Goal: Information Seeking & Learning: Learn about a topic

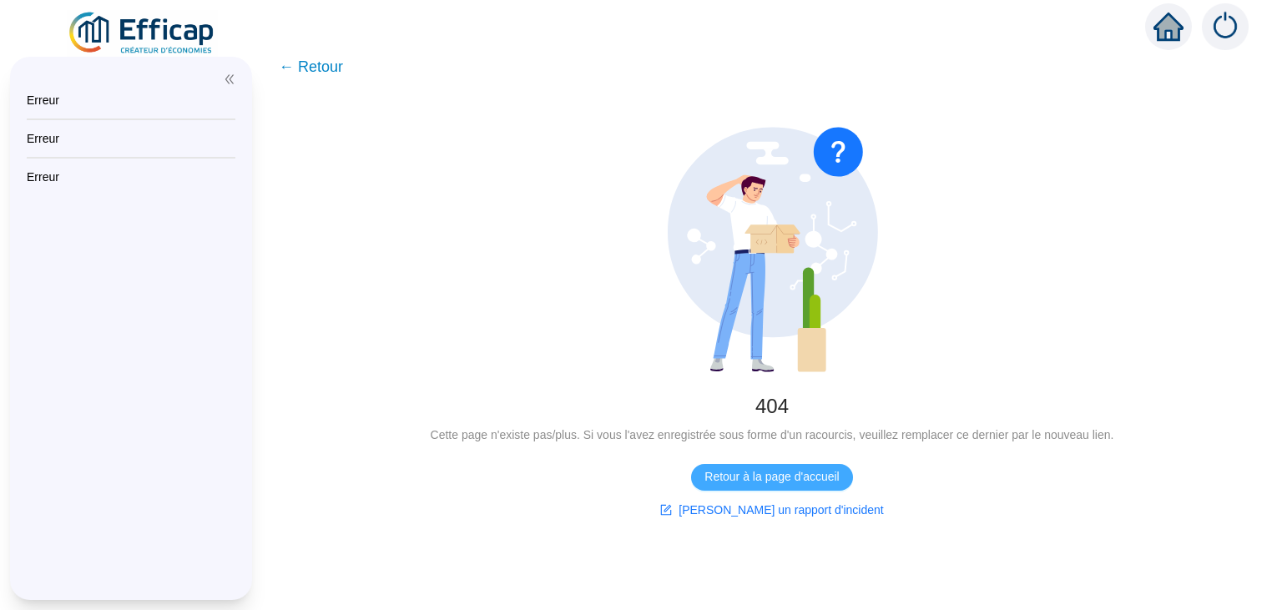
click at [791, 472] on span "Retour à la page d'accueil" at bounding box center [772, 477] width 134 height 18
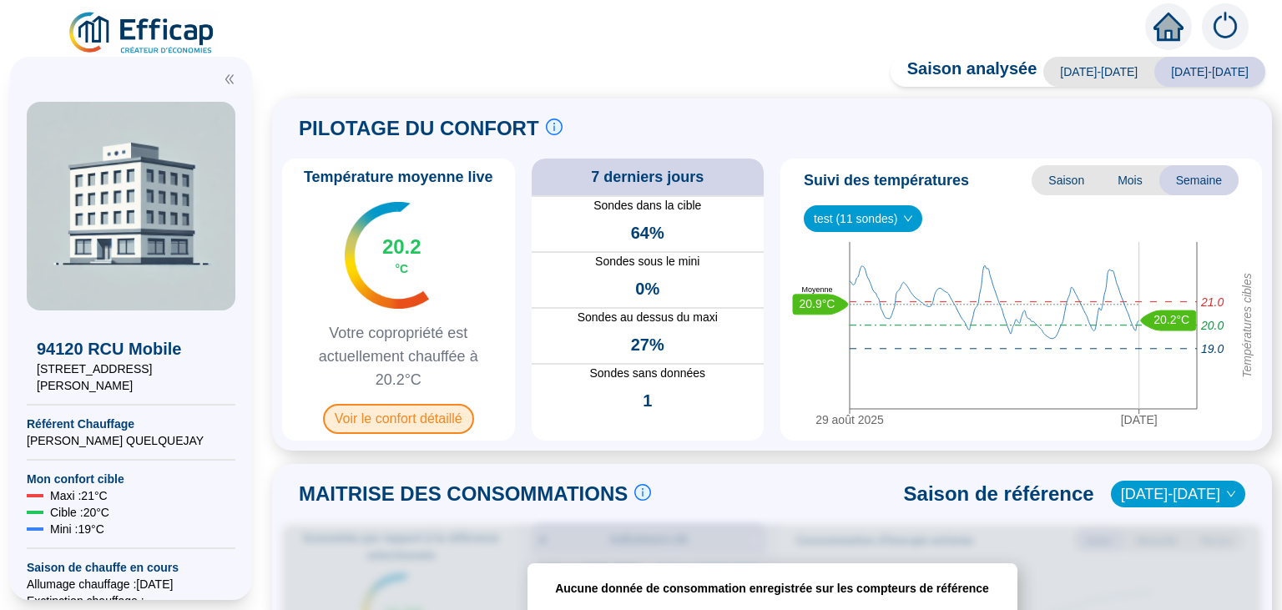
click at [404, 422] on span "Voir le confort détaillé" at bounding box center [398, 419] width 151 height 30
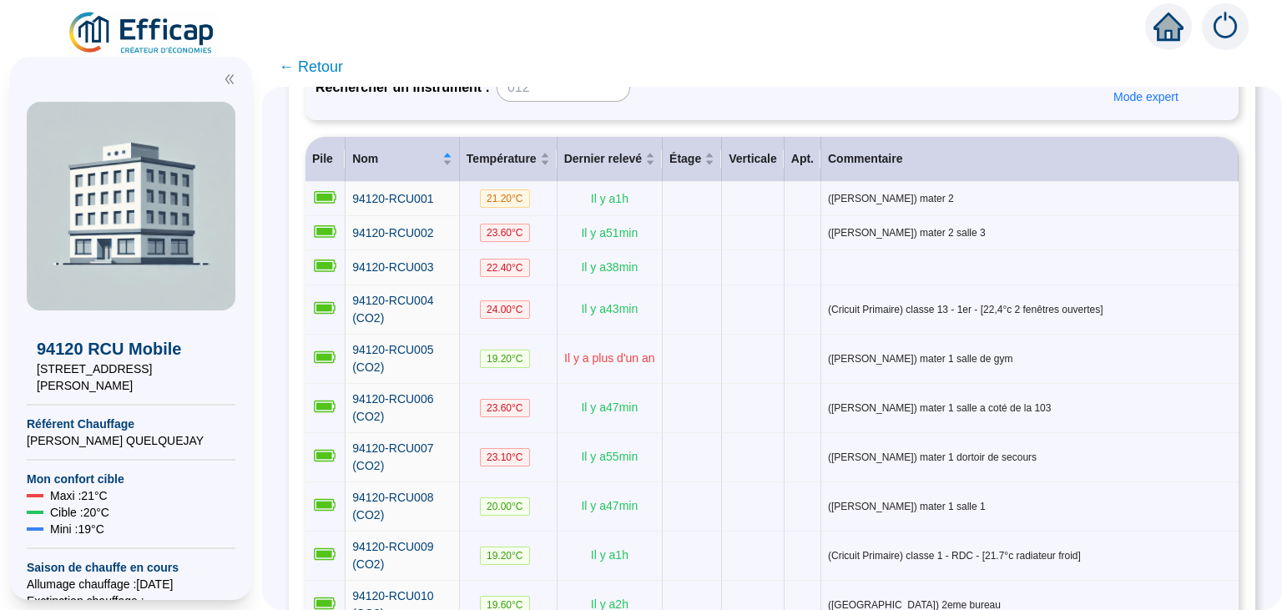
scroll to position [184, 0]
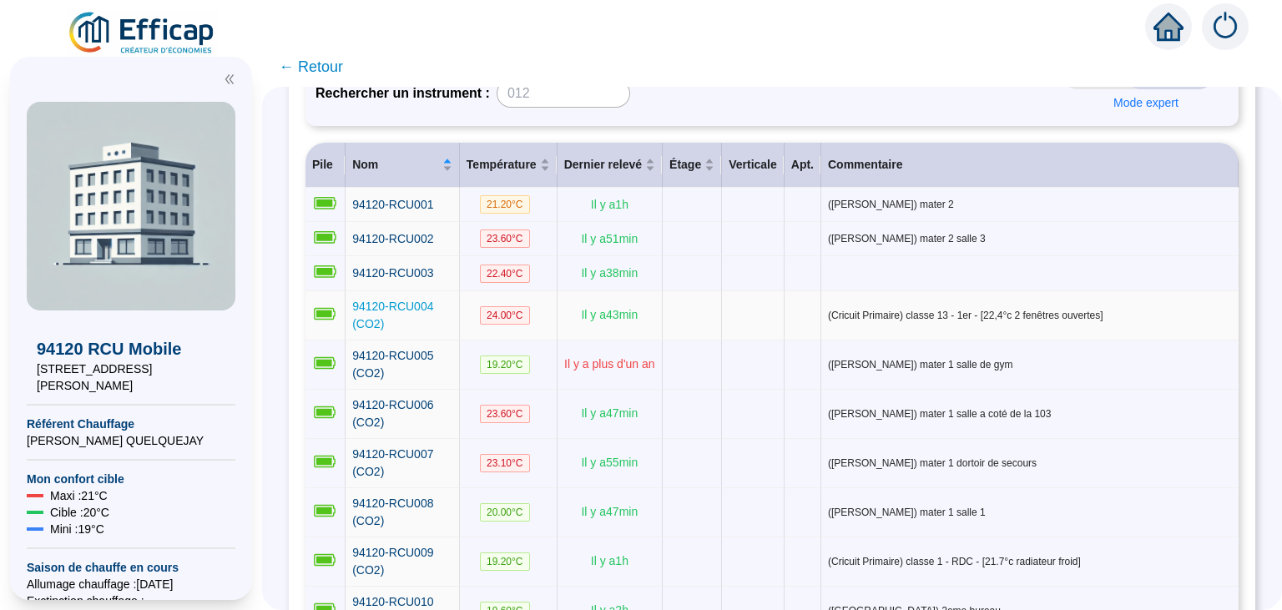
click at [416, 301] on span "94120-RCU004 (CO2)" at bounding box center [392, 315] width 81 height 31
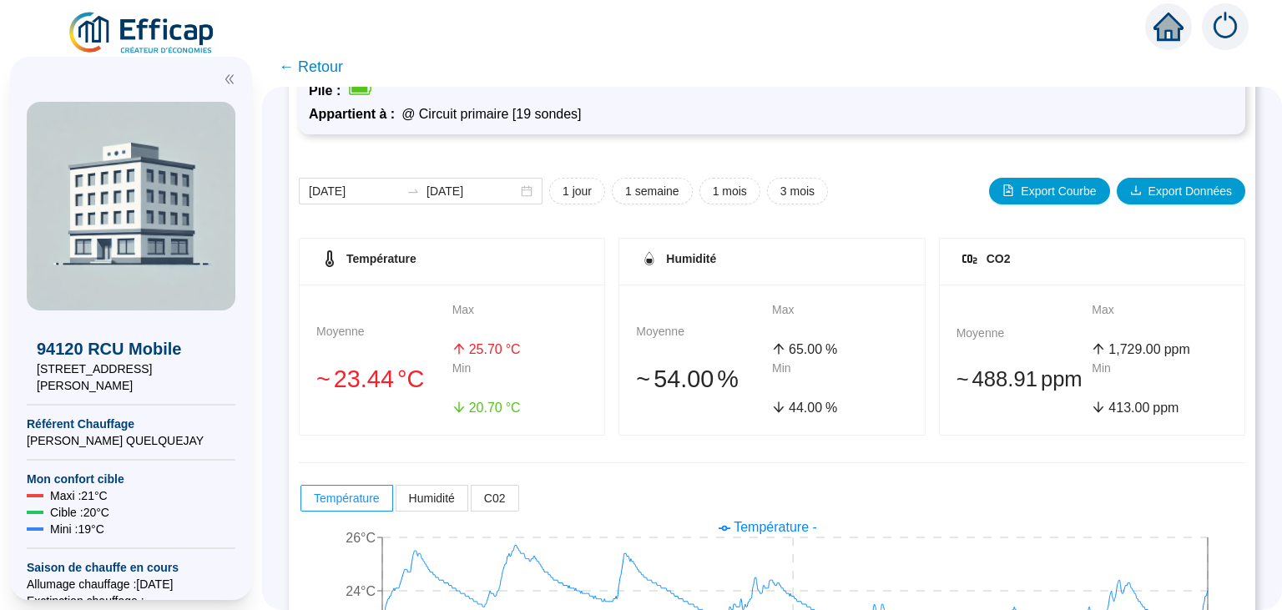
scroll to position [124, 0]
click at [513, 195] on div "[DATE] [DATE]" at bounding box center [421, 190] width 244 height 27
click at [563, 192] on span "1 jour" at bounding box center [577, 191] width 29 height 18
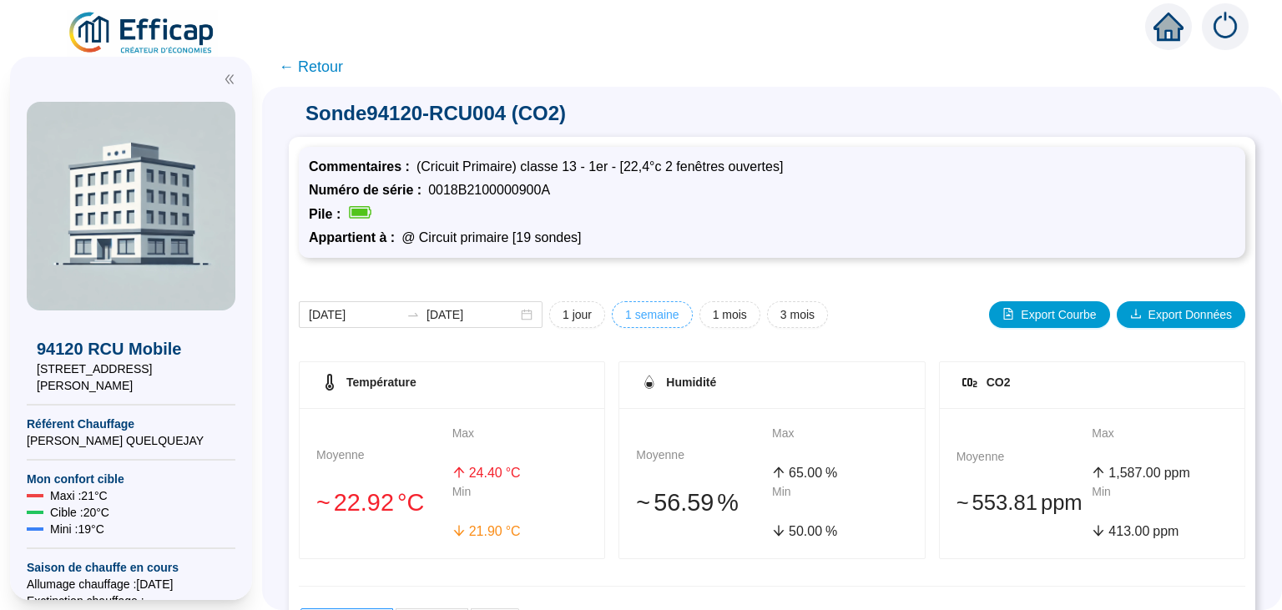
click at [625, 312] on span "1 semaine" at bounding box center [652, 315] width 54 height 18
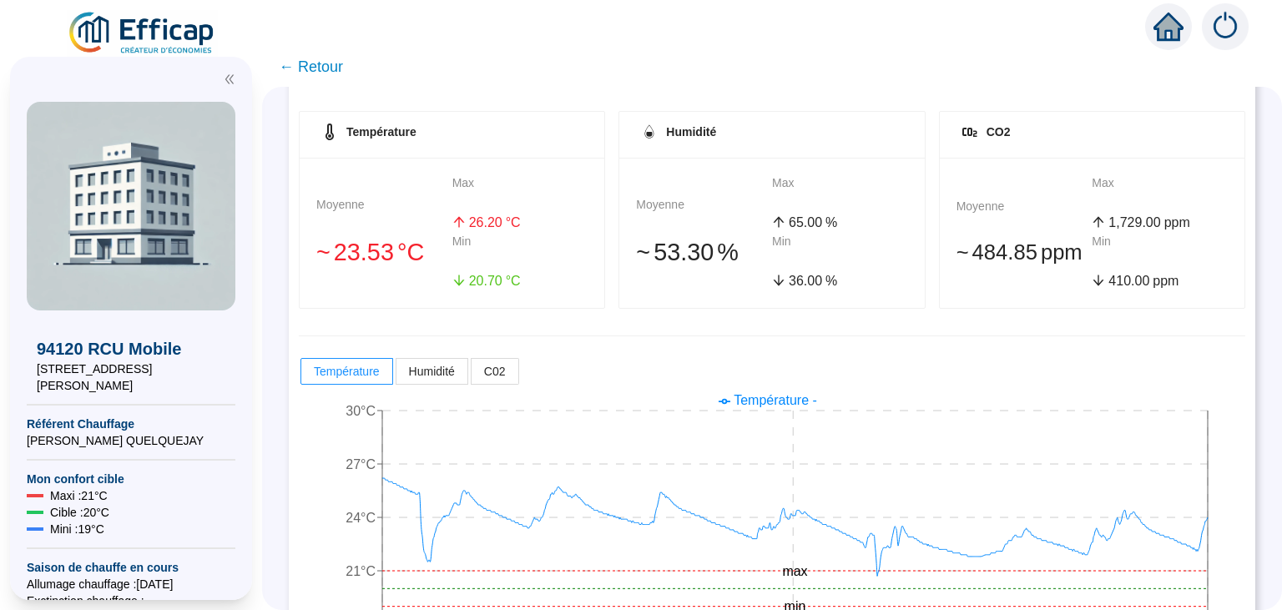
scroll to position [316, 0]
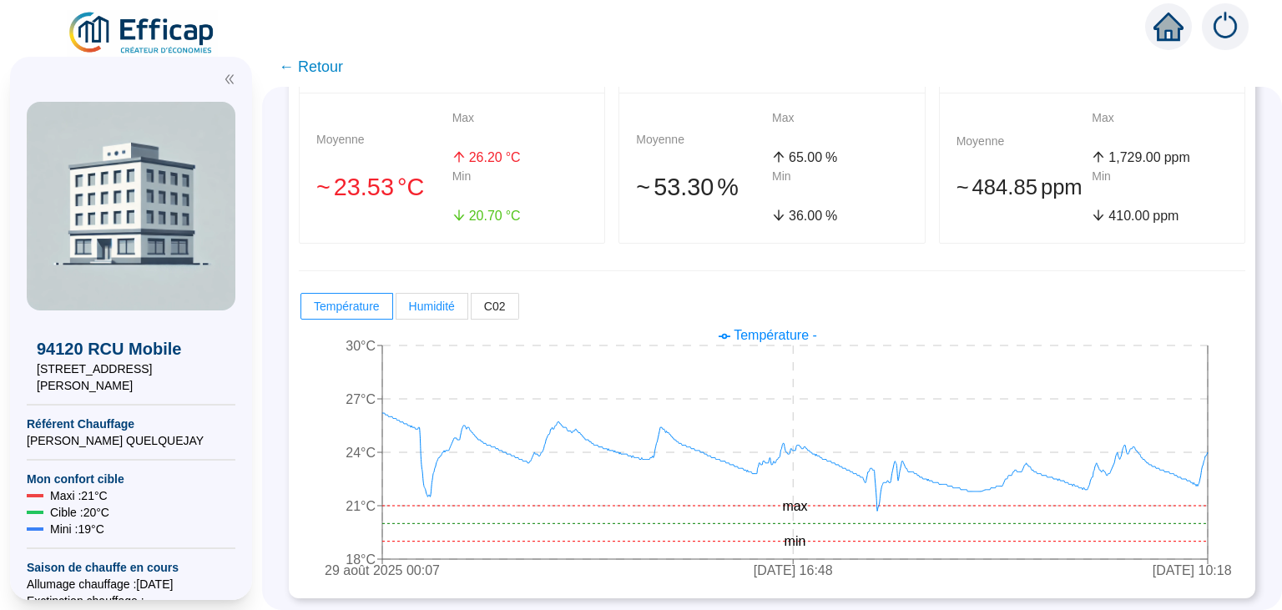
click at [412, 301] on span "Humidité" at bounding box center [432, 306] width 46 height 13
click at [397, 311] on input "Humidité" at bounding box center [397, 311] width 0 height 0
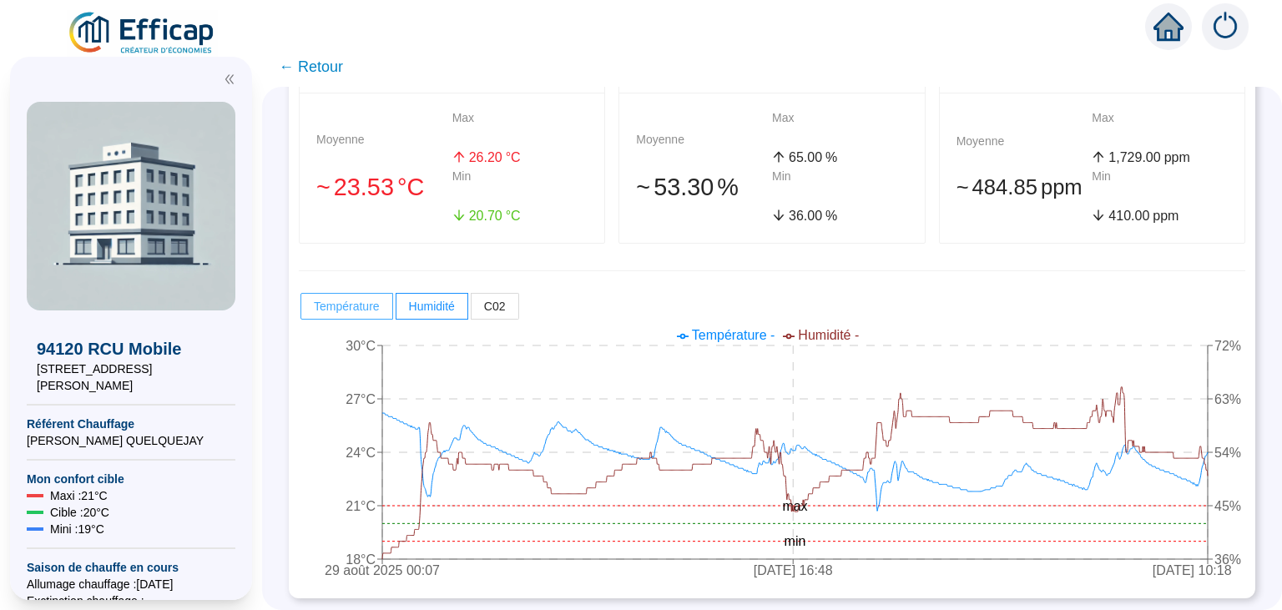
click at [339, 302] on span "Température" at bounding box center [347, 306] width 66 height 13
click at [301, 311] on input "Température" at bounding box center [301, 311] width 0 height 0
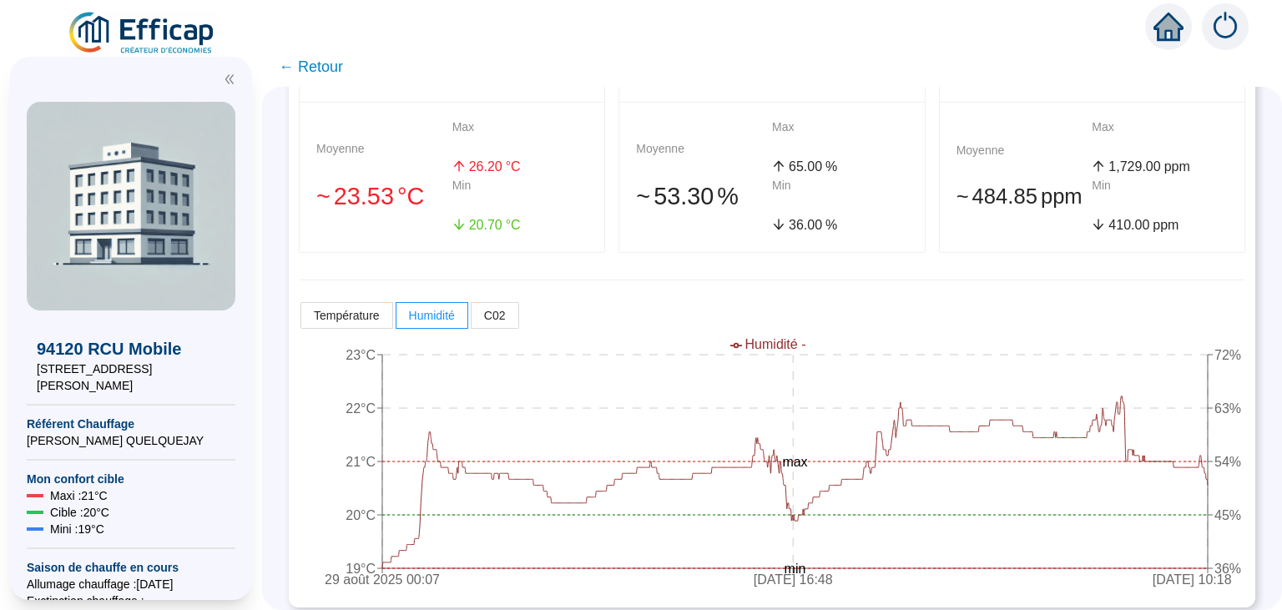
scroll to position [307, 0]
click at [452, 317] on span "Humidité" at bounding box center [432, 314] width 46 height 13
click at [397, 319] on input "Humidité" at bounding box center [397, 319] width 0 height 0
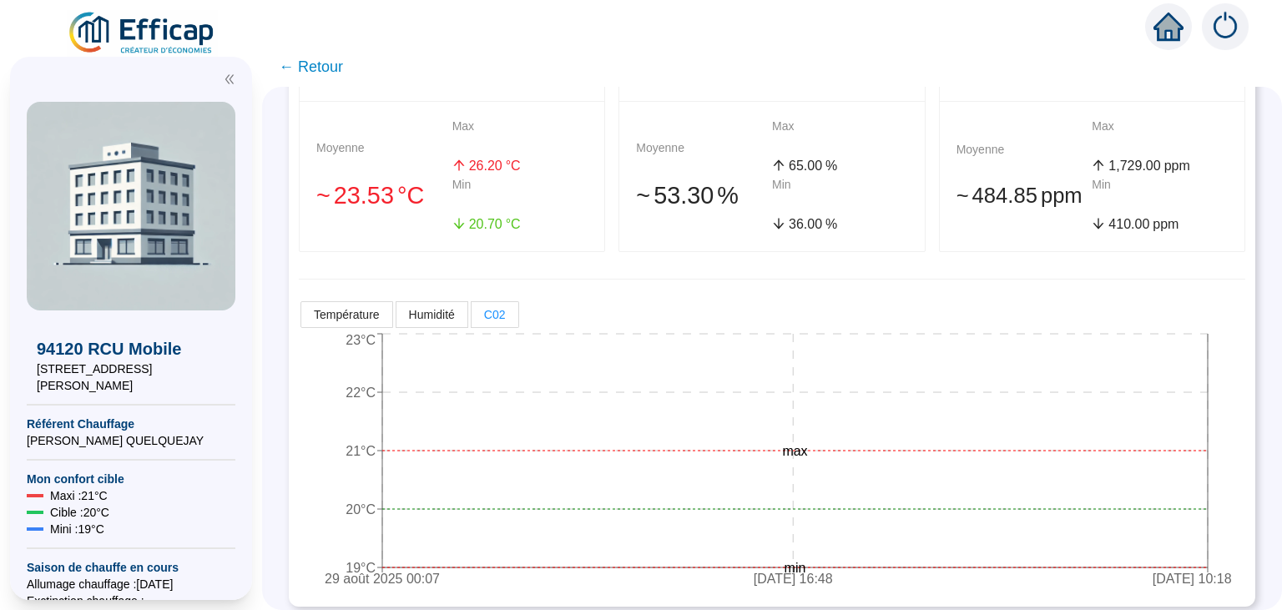
click at [489, 316] on span "C02" at bounding box center [495, 314] width 22 height 13
click at [472, 319] on input "C02" at bounding box center [472, 319] width 0 height 0
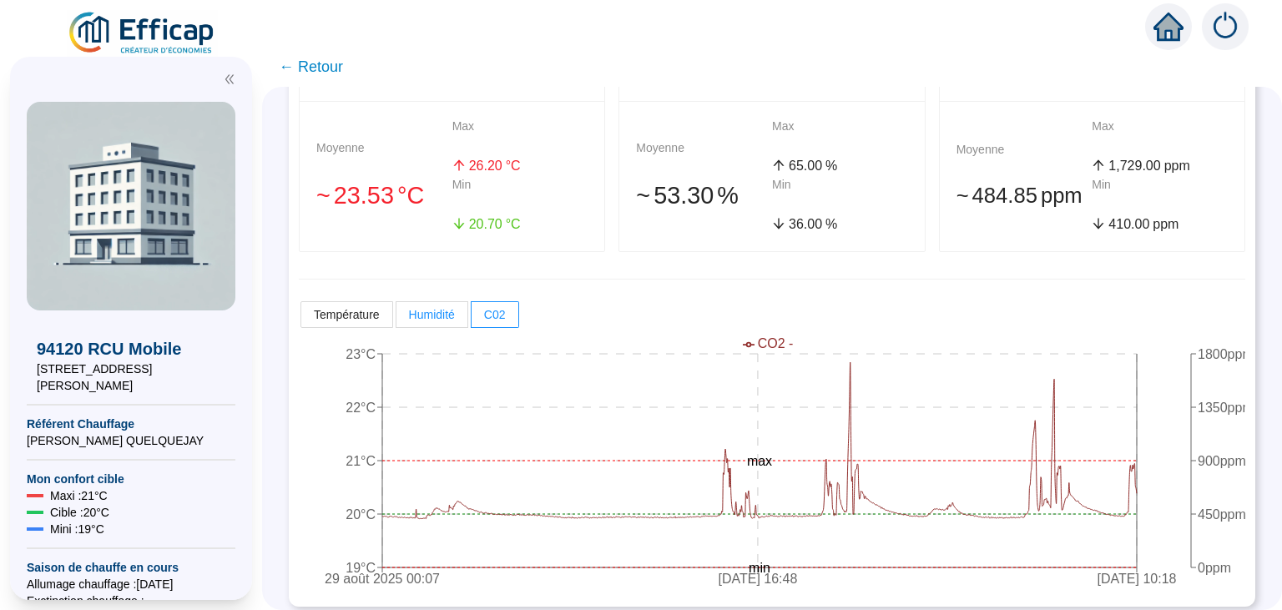
click at [412, 308] on span "Humidité" at bounding box center [432, 314] width 46 height 13
click at [397, 319] on input "Humidité" at bounding box center [397, 319] width 0 height 0
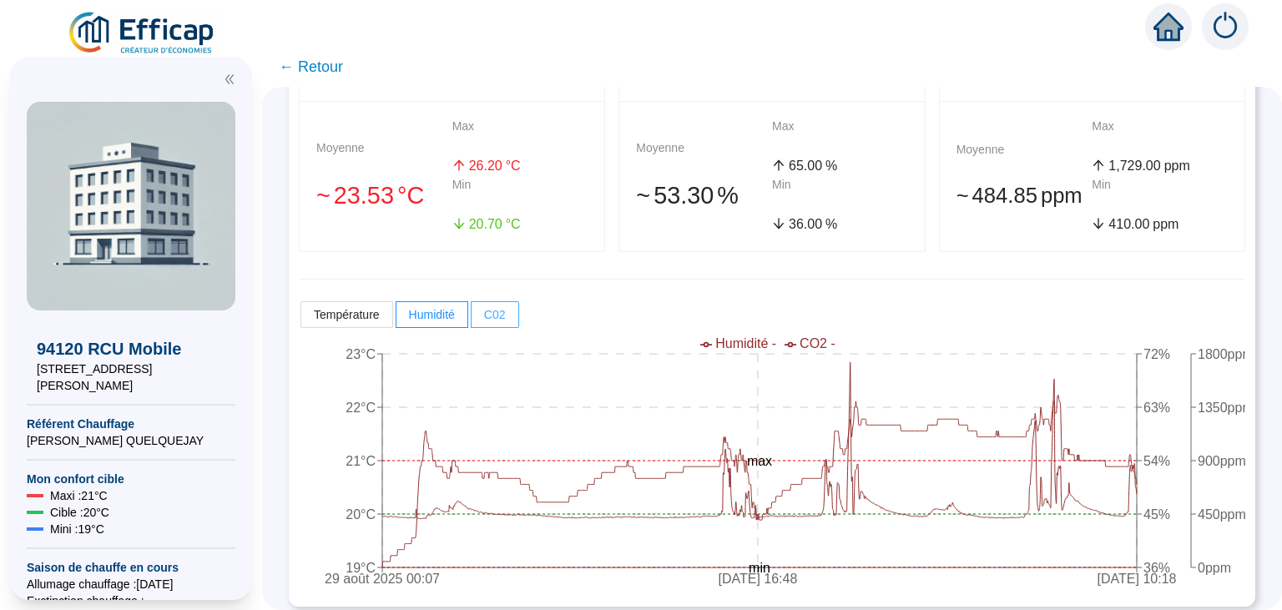
click at [499, 308] on span "C02" at bounding box center [495, 314] width 22 height 13
click at [472, 319] on input "C02" at bounding box center [472, 319] width 0 height 0
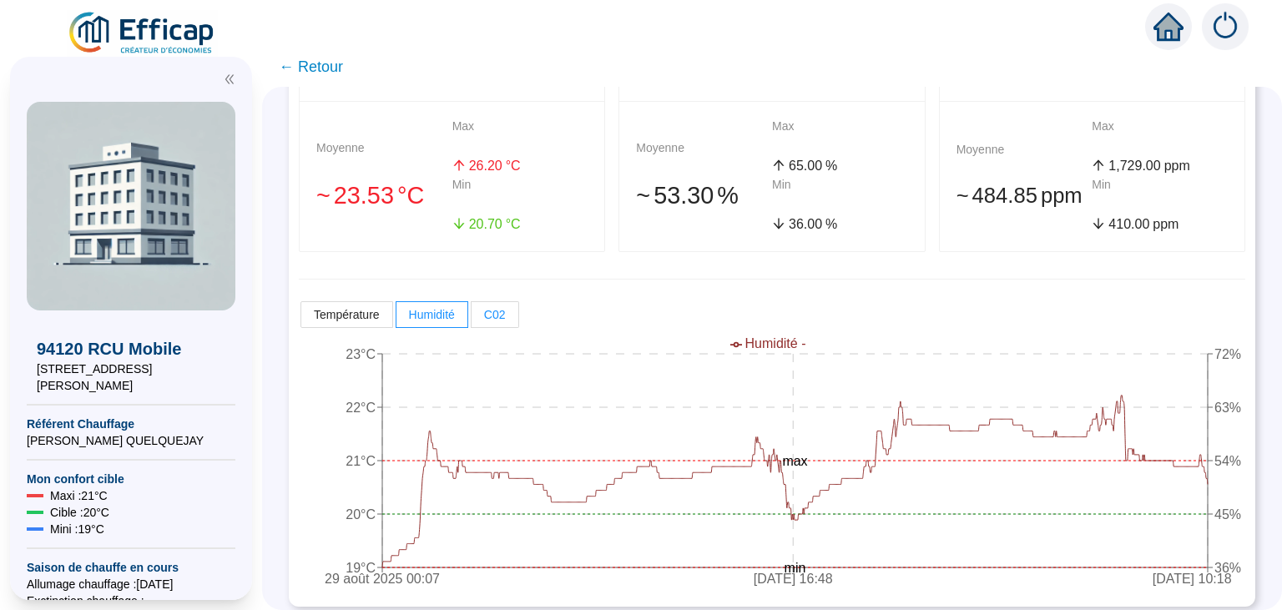
click at [495, 313] on span "C02" at bounding box center [495, 314] width 22 height 13
click at [472, 319] on input "C02" at bounding box center [472, 319] width 0 height 0
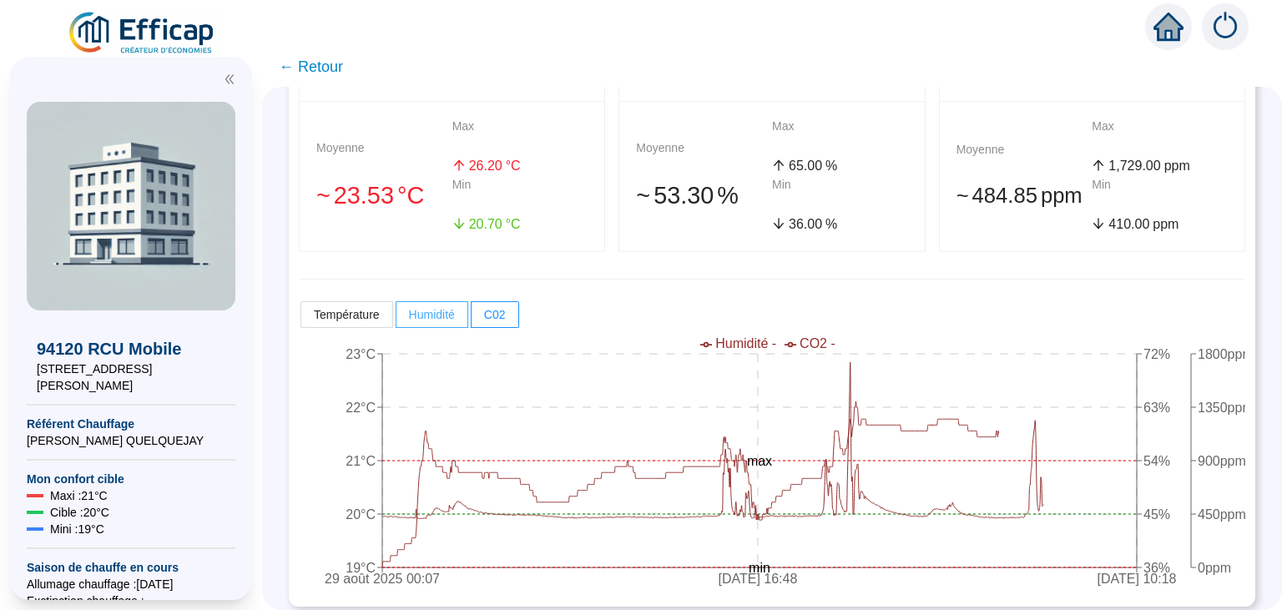
click at [437, 316] on span "Humidité" at bounding box center [432, 314] width 46 height 13
click at [397, 319] on input "Humidité" at bounding box center [397, 319] width 0 height 0
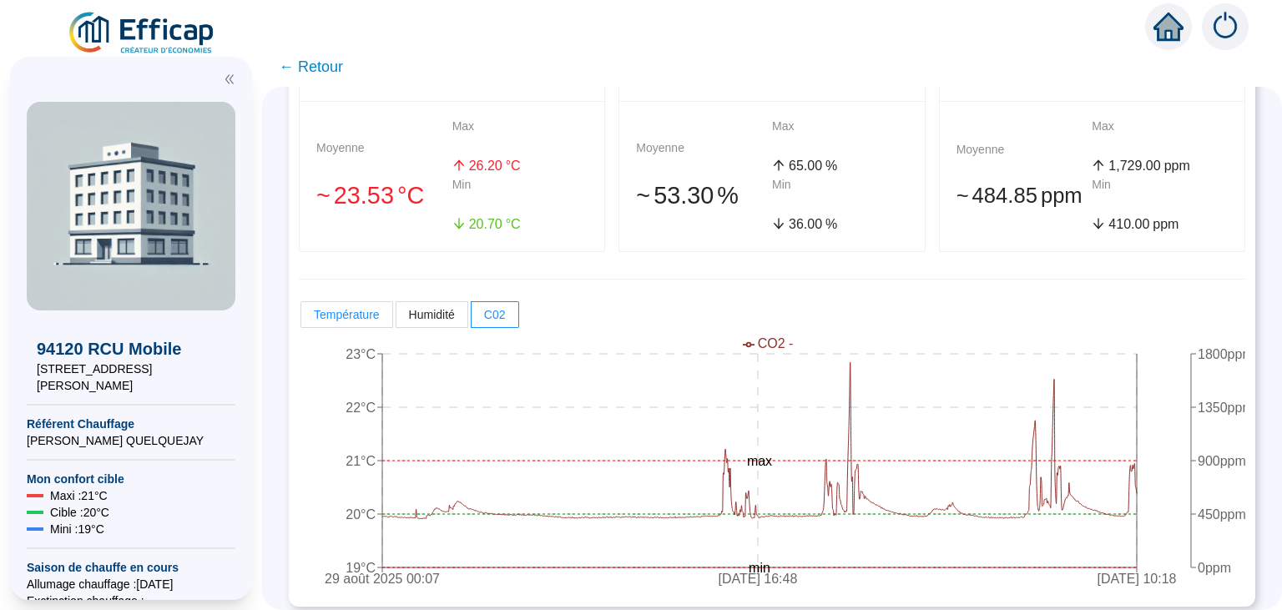
click at [379, 321] on label "Température" at bounding box center [347, 314] width 93 height 27
click at [301, 319] on input "Température" at bounding box center [301, 319] width 0 height 0
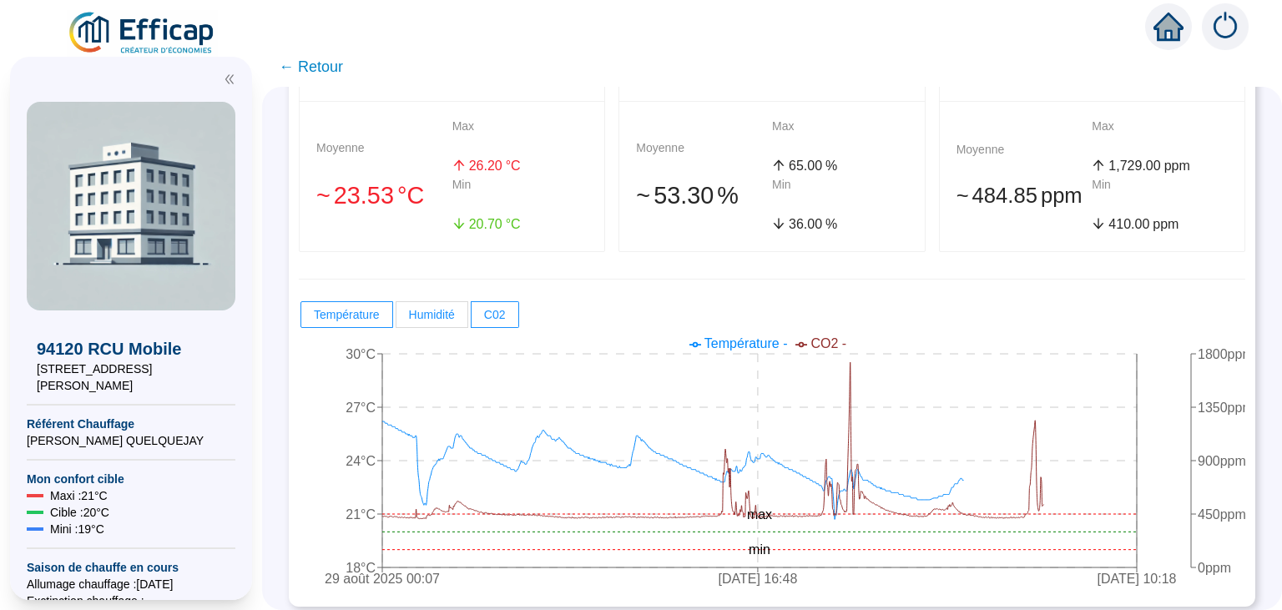
click at [427, 318] on span "Humidité" at bounding box center [432, 314] width 46 height 13
click at [397, 319] on input "Humidité" at bounding box center [397, 319] width 0 height 0
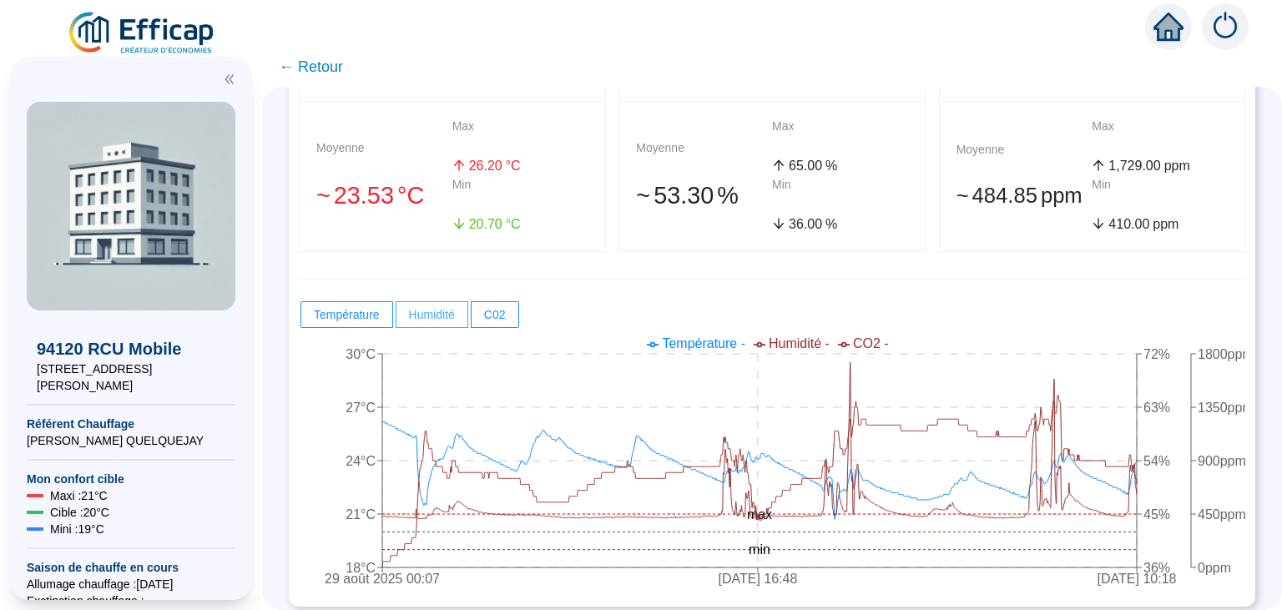
click at [448, 314] on span "Humidité" at bounding box center [432, 314] width 46 height 13
click at [397, 319] on input "Humidité" at bounding box center [397, 319] width 0 height 0
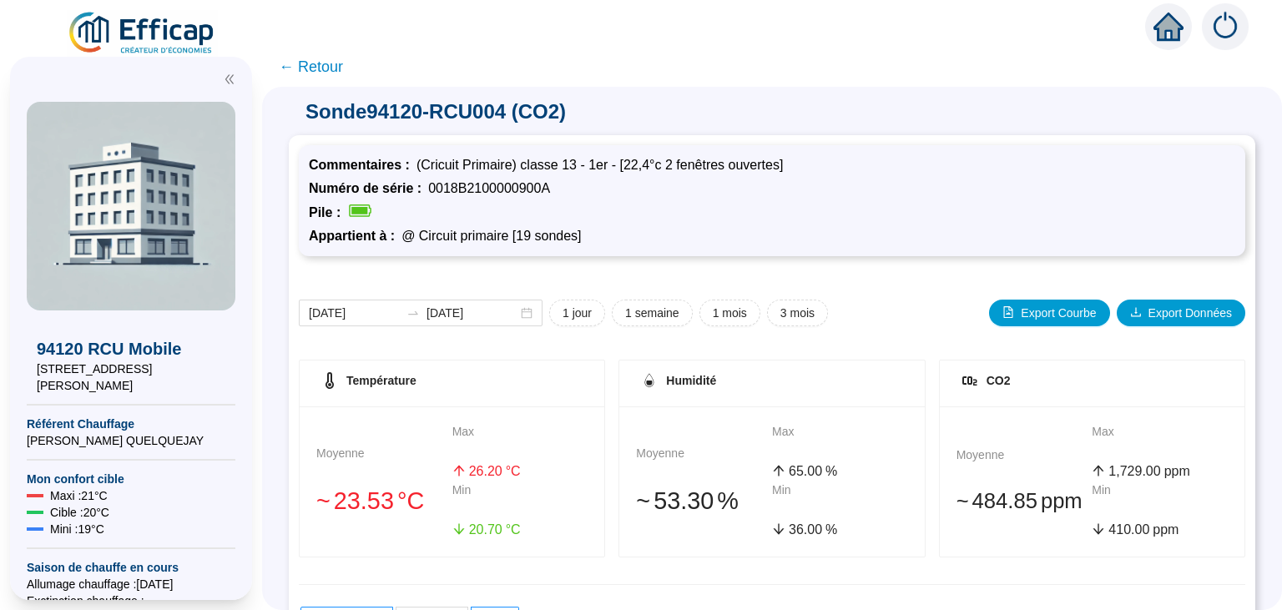
scroll to position [0, 0]
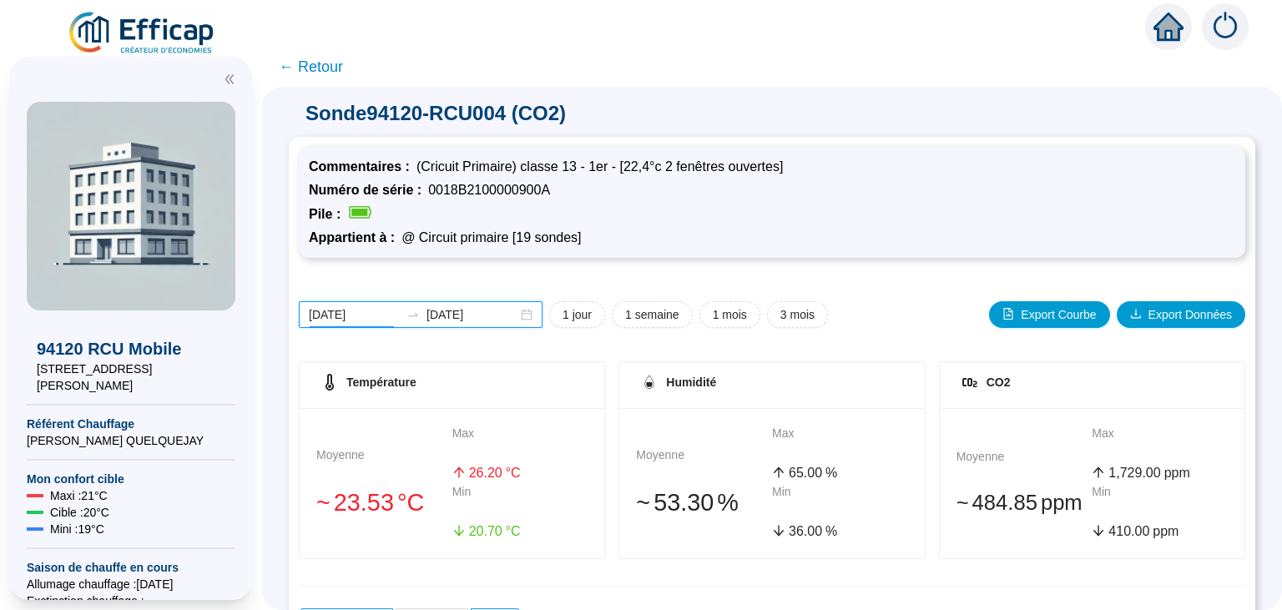
click at [370, 318] on input "[DATE]" at bounding box center [354, 315] width 91 height 18
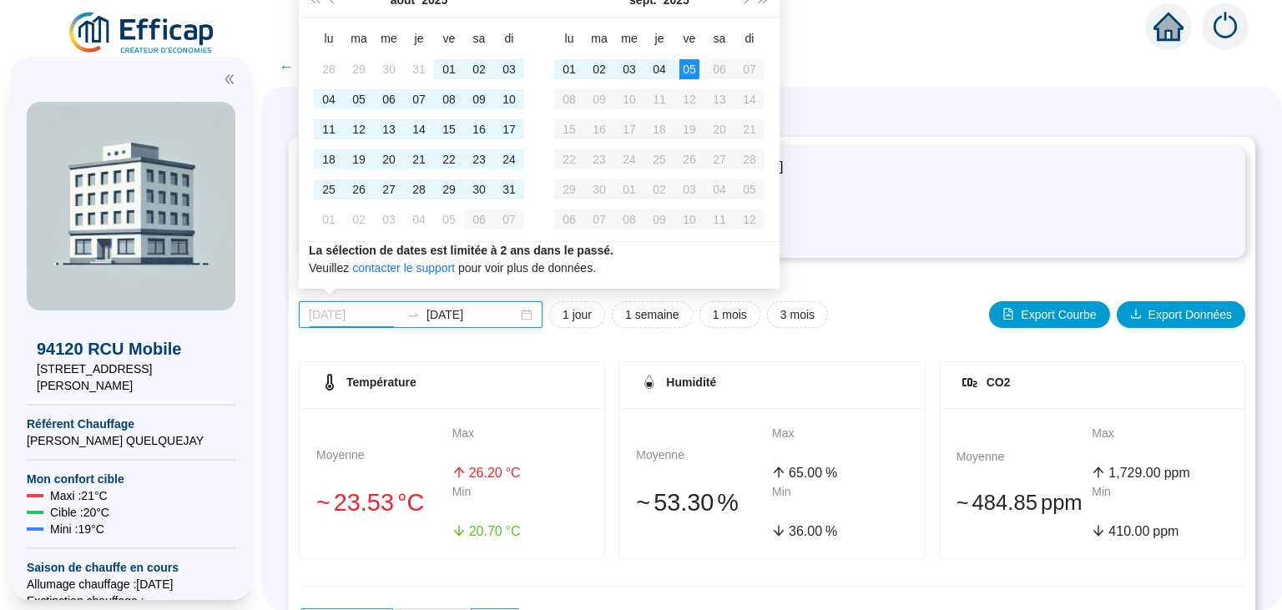
type input "[DATE]"
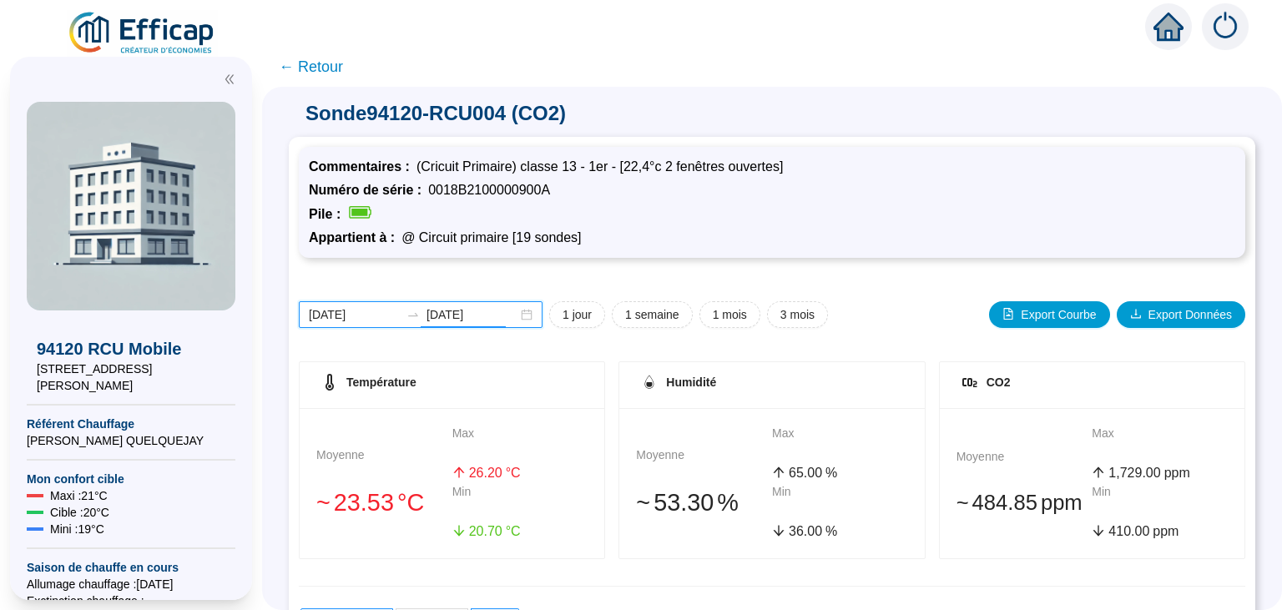
click at [476, 312] on input "[DATE]" at bounding box center [472, 315] width 91 height 18
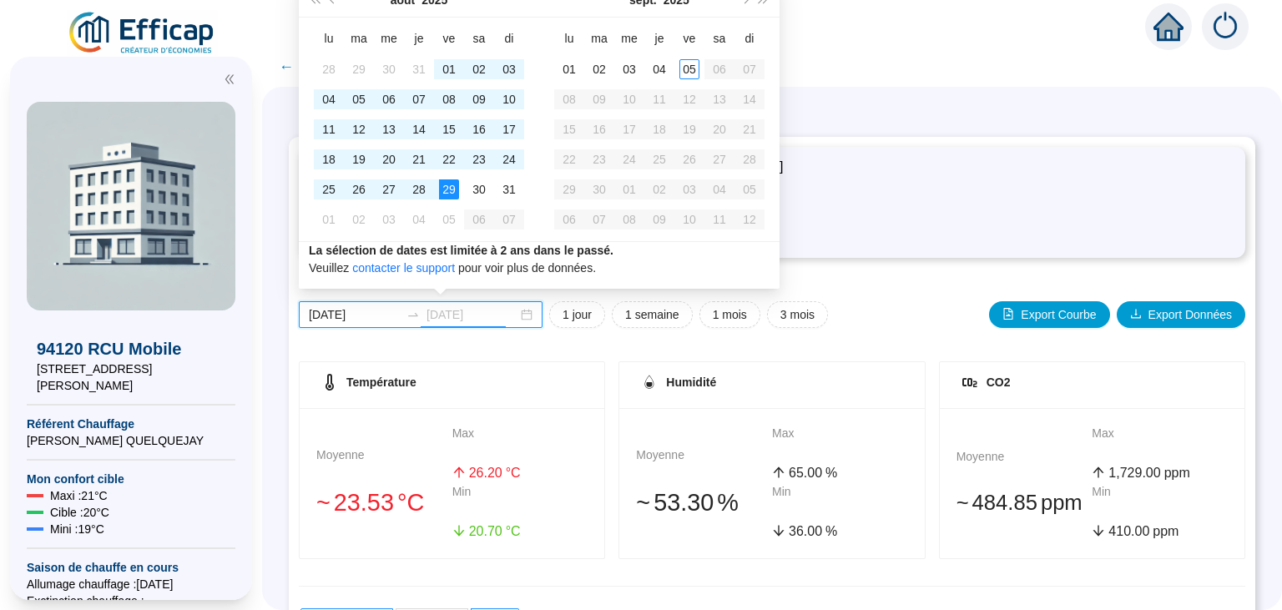
type input "[DATE]"
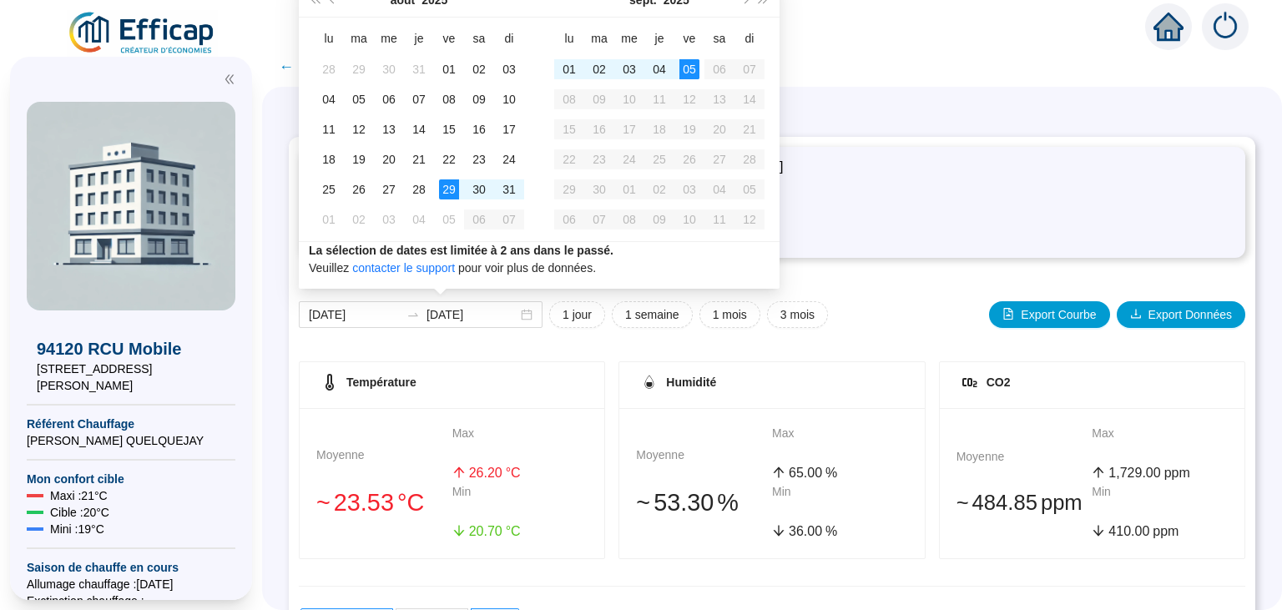
click at [1281, 63] on span "← Retour" at bounding box center [772, 67] width 1020 height 40
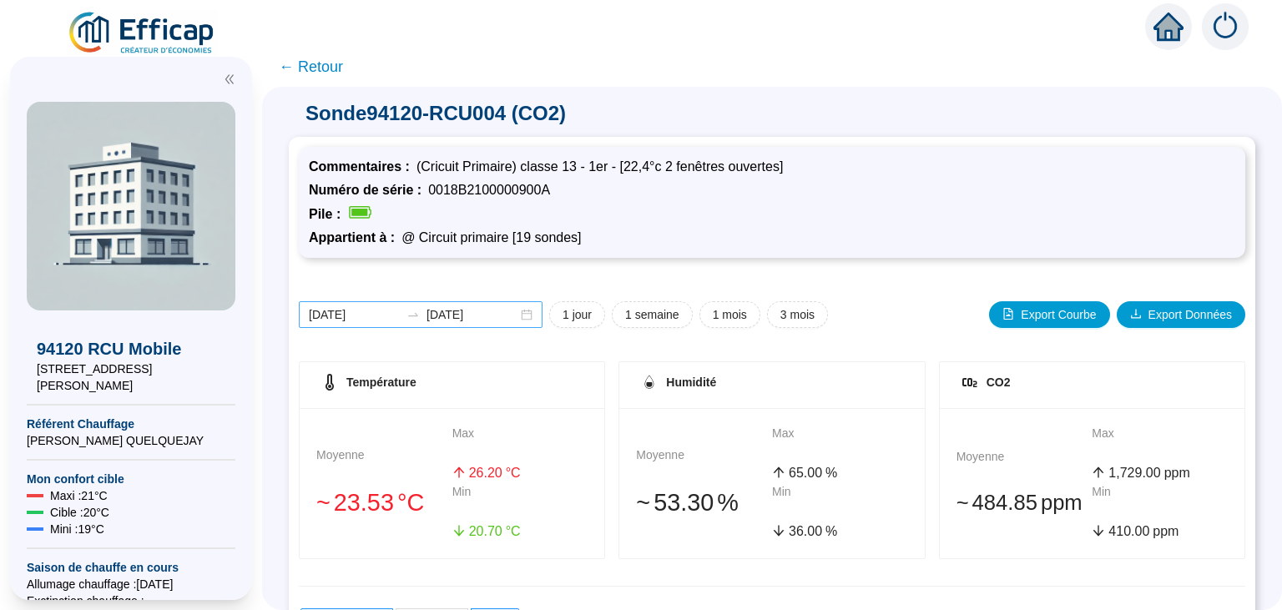
click at [509, 317] on div "[DATE] [DATE]" at bounding box center [421, 314] width 244 height 27
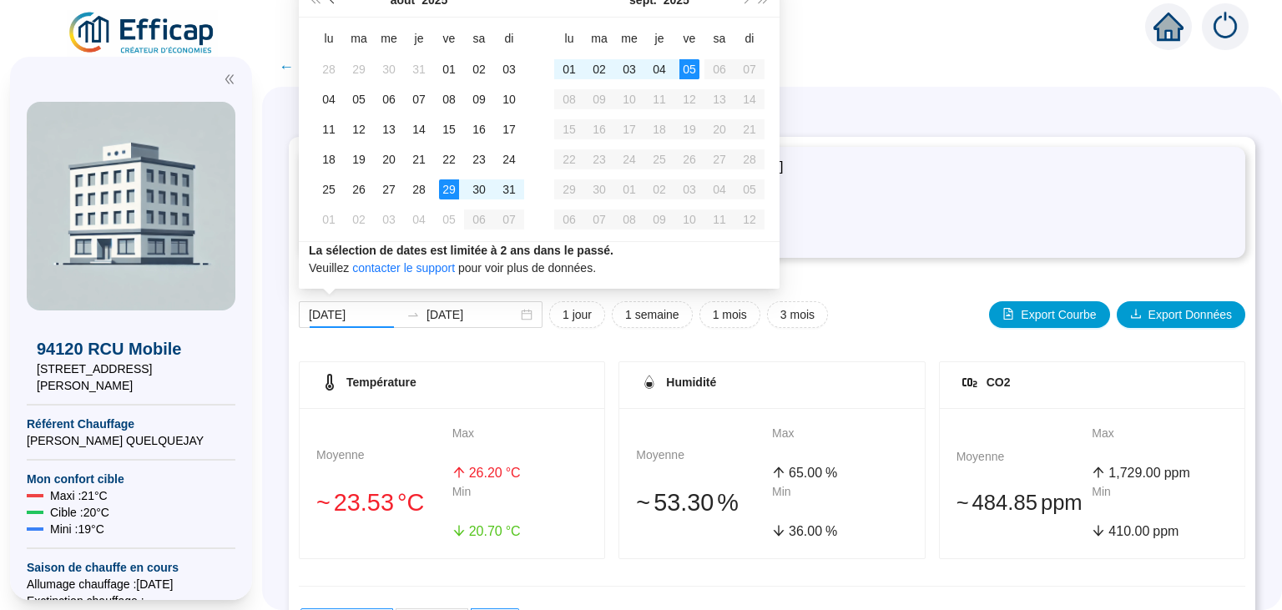
click at [331, 5] on button "Mois précédent (PageUp)" at bounding box center [333, -1] width 18 height 33
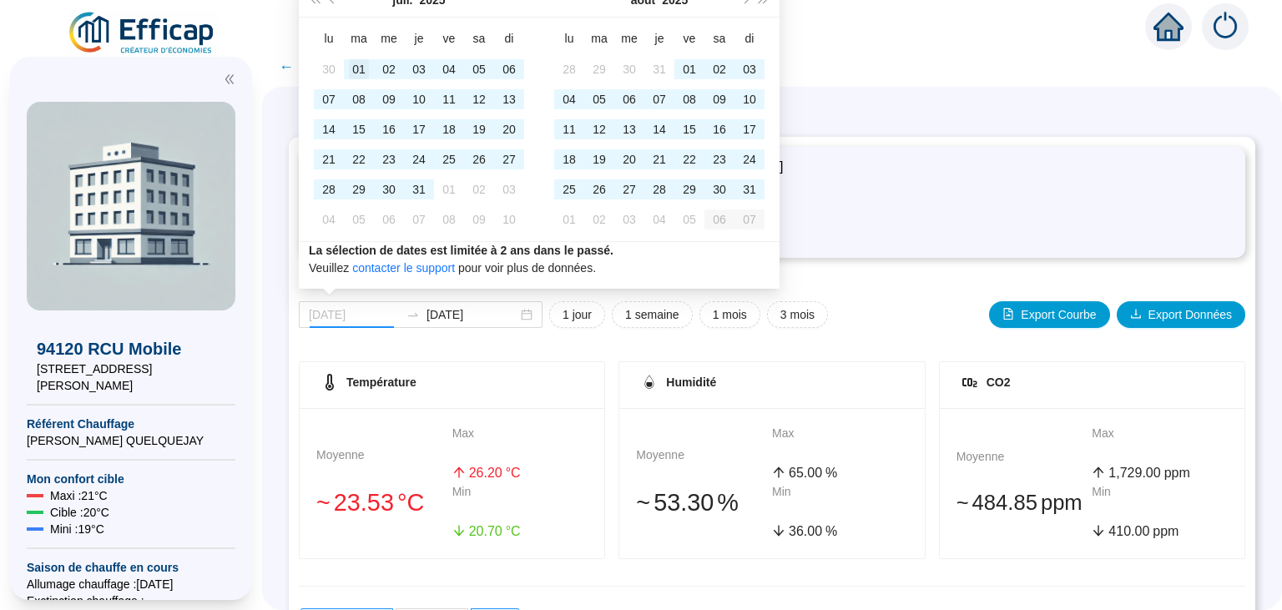
type input "[DATE]"
click at [360, 69] on div "01" at bounding box center [359, 69] width 20 height 20
type input "[DATE]"
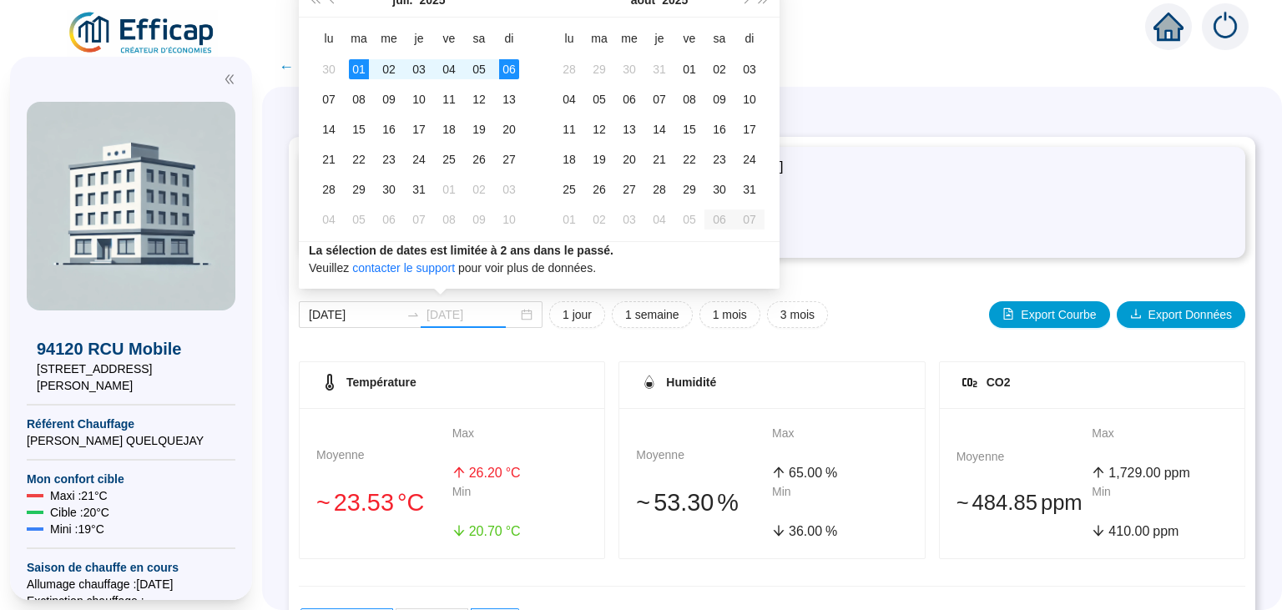
click at [518, 69] on div "06" at bounding box center [509, 69] width 20 height 20
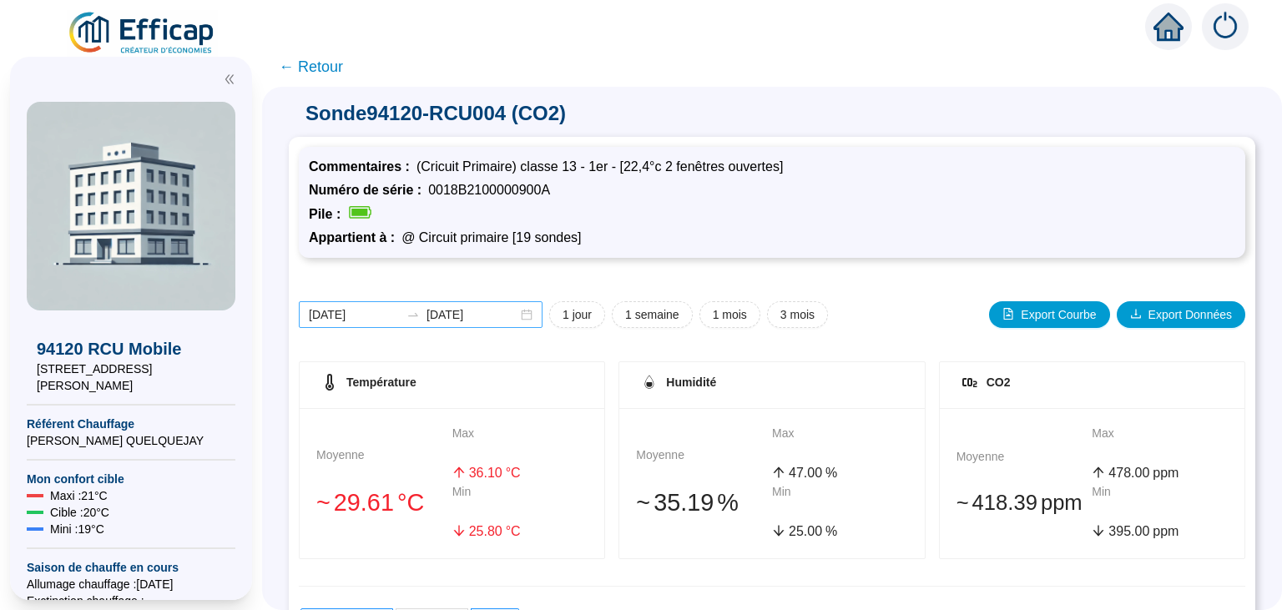
click at [516, 315] on div "[DATE] [DATE]" at bounding box center [421, 314] width 244 height 27
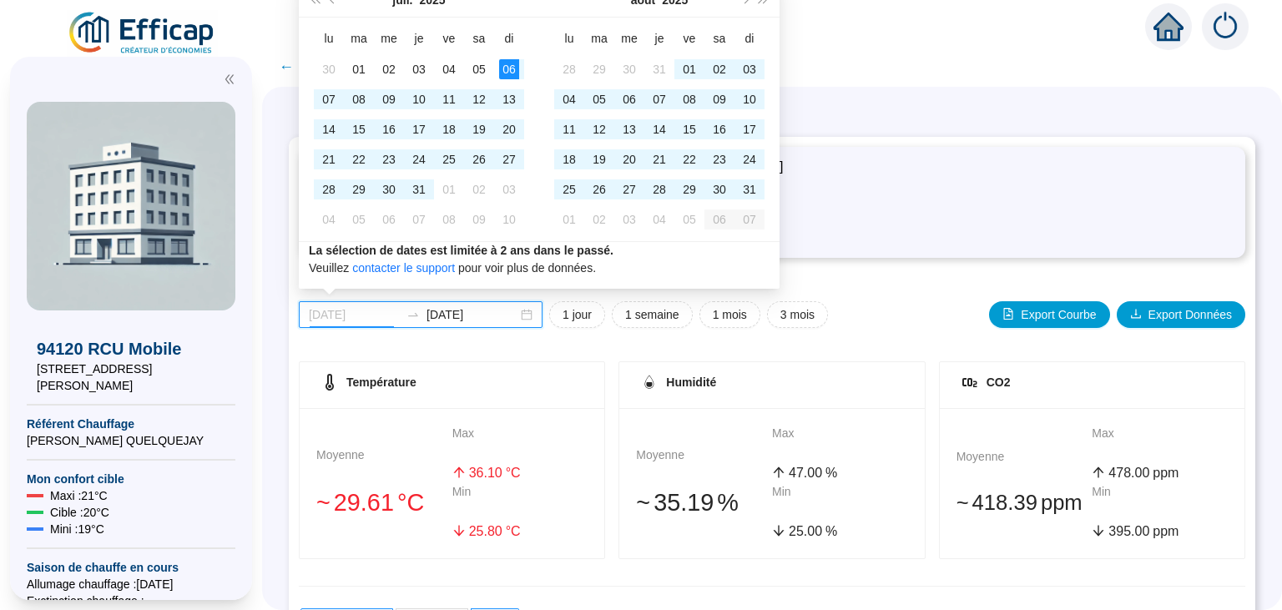
type input "[DATE]"
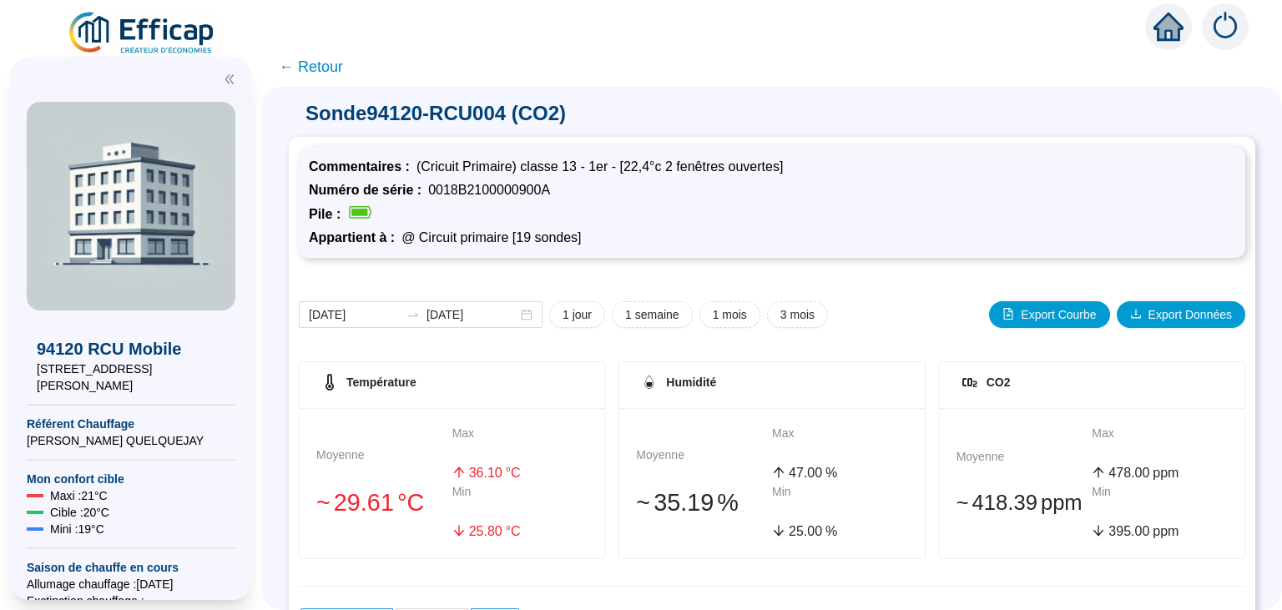
click at [899, 297] on div "[DATE] [DATE] 1 jour 1 semaine 1 mois 3 mois Export Courbe Export Données Tempé…" at bounding box center [772, 586] width 947 height 636
